Goal: Transaction & Acquisition: Subscribe to service/newsletter

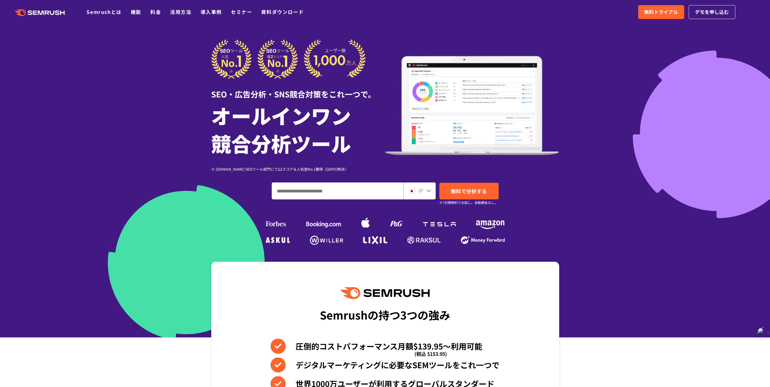
click at [47, 13] on icon at bounding box center [47, 13] width 5 height 4
click at [666, 14] on span "無料トライアル" at bounding box center [661, 12] width 34 height 8
